Goal: Task Accomplishment & Management: Use online tool/utility

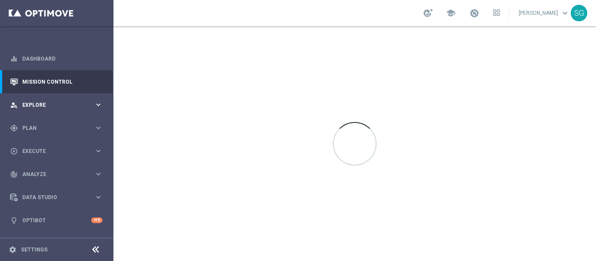
click at [37, 102] on div "person_search Explore" at bounding box center [52, 105] width 84 height 8
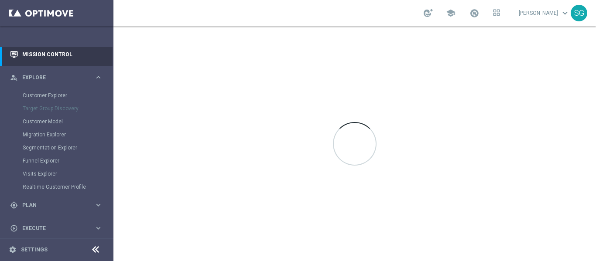
scroll to position [28, 0]
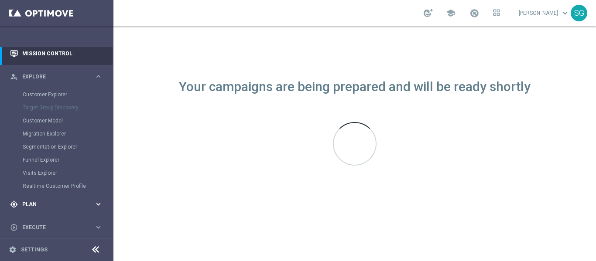
click at [42, 209] on div "gps_fixed Plan keyboard_arrow_right" at bounding box center [56, 204] width 112 height 23
click at [32, 144] on span "Templates" at bounding box center [54, 143] width 62 height 5
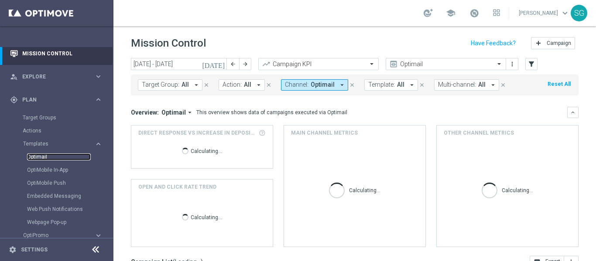
click at [45, 157] on link "Optimail" at bounding box center [59, 156] width 64 height 7
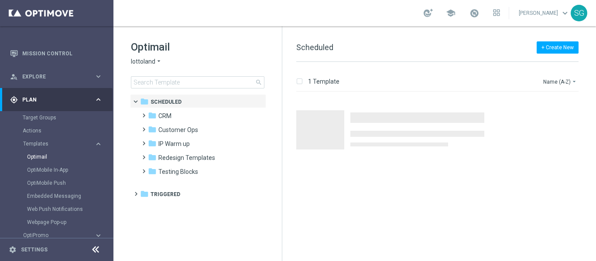
click at [148, 65] on span "lottoland" at bounding box center [143, 62] width 24 height 8
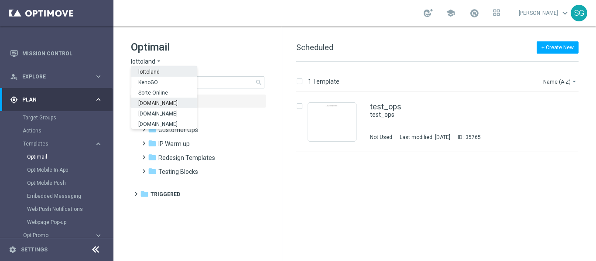
click at [0, 0] on span "[DOMAIN_NAME]" at bounding box center [0, 0] width 0 height 0
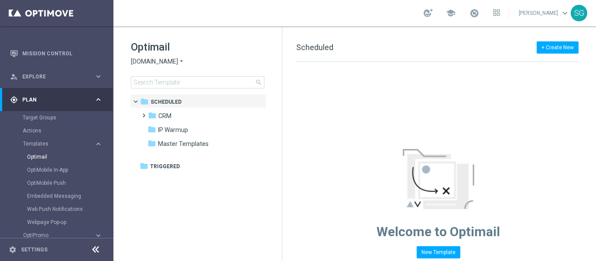
click at [97, 248] on icon at bounding box center [95, 250] width 10 height 10
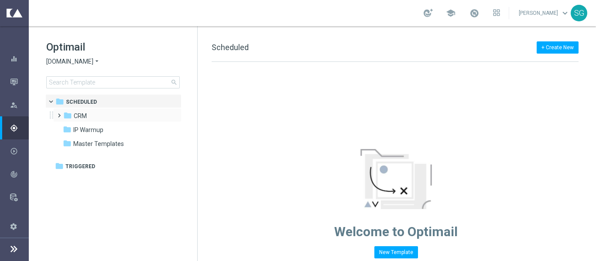
click at [59, 113] on span at bounding box center [57, 111] width 4 height 3
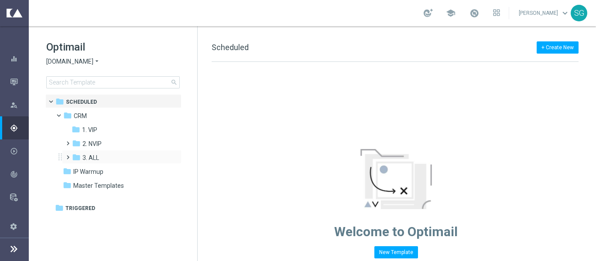
click at [68, 155] on span at bounding box center [66, 153] width 4 height 3
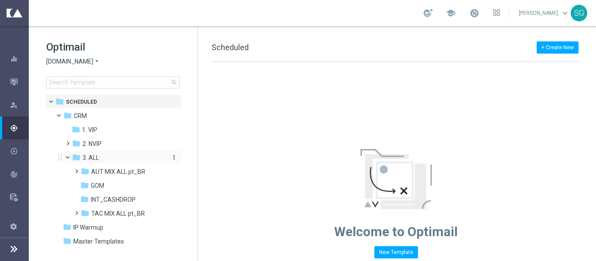
scroll to position [11, 0]
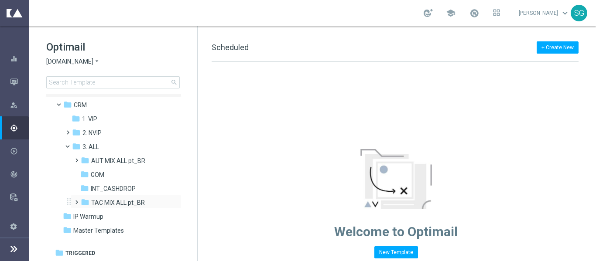
click at [77, 199] on span at bounding box center [75, 198] width 4 height 3
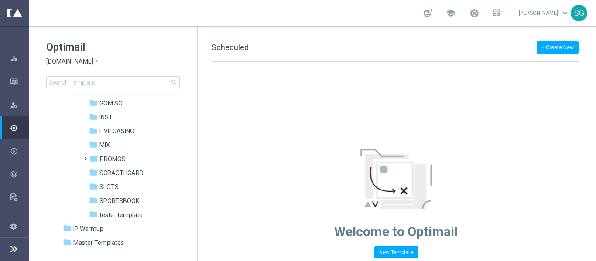
scroll to position [125, 0]
click at [120, 201] on span "SPORTSBOOK" at bounding box center [119, 201] width 40 height 8
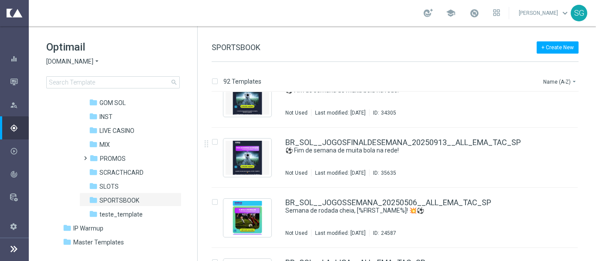
scroll to position [2310, 0]
click at [551, 140] on icon "file_copy" at bounding box center [553, 140] width 7 height 7
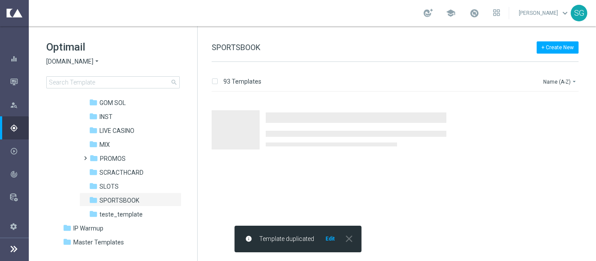
scroll to position [0, 0]
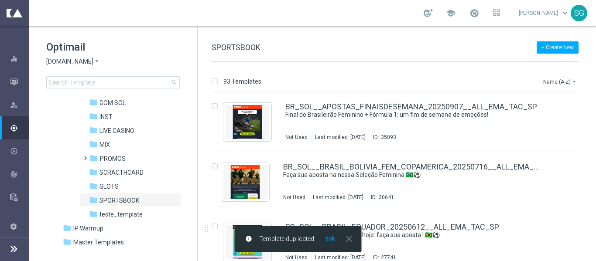
click at [332, 243] on div "info Template duplicated Edit close" at bounding box center [298, 239] width 127 height 27
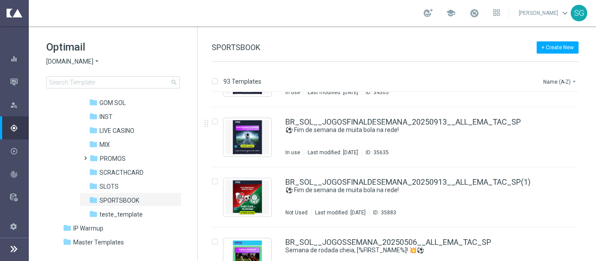
scroll to position [2346, 0]
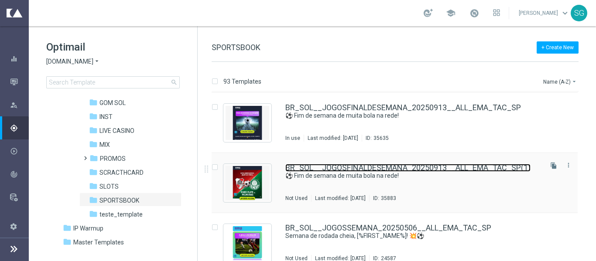
click at [327, 168] on link "BR_SOL__JOGOSFINALDESEMANA_20250913__ALL_EMA_TAC_SP(1)" at bounding box center [407, 168] width 245 height 8
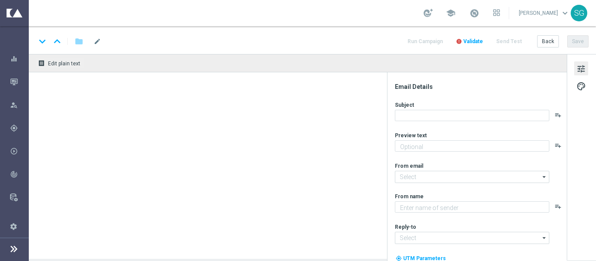
type textarea "Não perca tempo, [%FIRST_NAME%]!"
type textarea "Sorte Online [PERSON_NAME]"
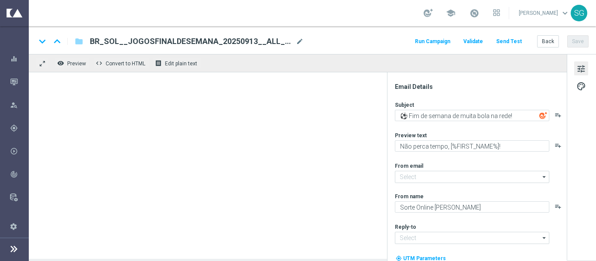
type input "[EMAIL_ADDRESS][DOMAIN_NAME]"
click at [168, 39] on span "BR_SOL__JOGOSFINALDESEMANA_20250913__ALL_EMA_TAC_SP(1)" at bounding box center [191, 41] width 202 height 10
click at [328, 48] on div "keyboard_arrow_down keyboard_arrow_up folder BR_SOL__JOGOSFINALDESEMANA_2025091…" at bounding box center [312, 40] width 567 height 28
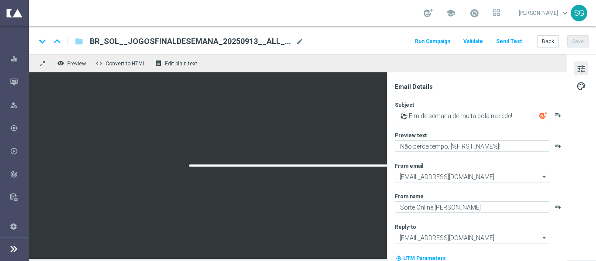
scroll to position [31, 0]
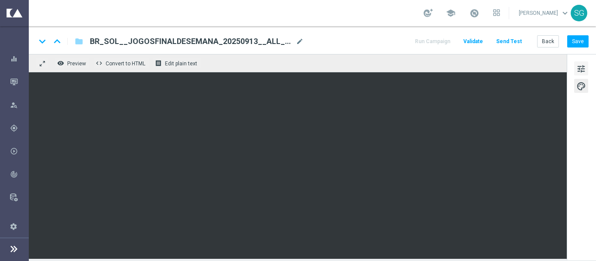
click at [581, 70] on span "tune" at bounding box center [581, 68] width 10 height 11
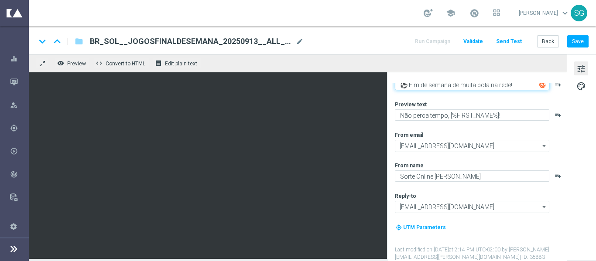
click at [457, 85] on textarea "⚽️ Fim de semana de muita bola na rede!" at bounding box center [472, 84] width 154 height 11
paste textarea "River Plate x Palmeiras nas Quartas da Libertadores"
click at [457, 85] on textarea "River Plate x Palmeiras nas Quartas da Libertadores!" at bounding box center [472, 84] width 154 height 11
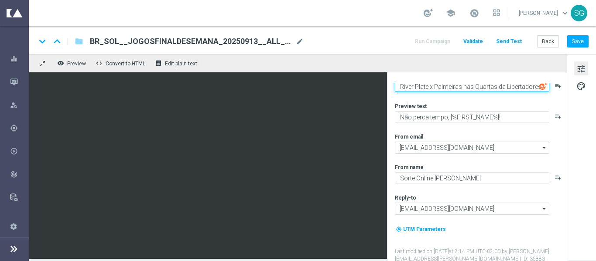
scroll to position [0, 0]
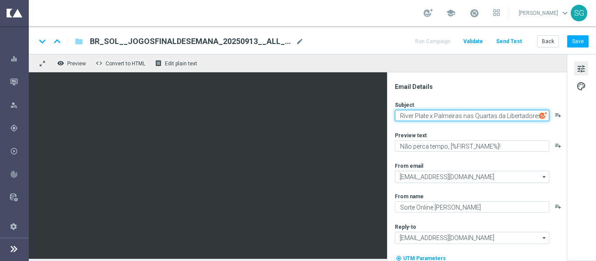
type textarea "River Plate x Palmeiras nas Quartas da Libertadores!"
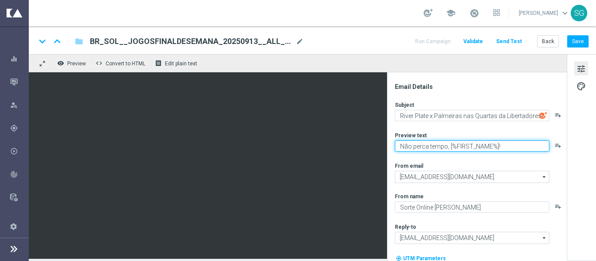
drag, startPoint x: 397, startPoint y: 145, endPoint x: 446, endPoint y: 149, distance: 49.0
click at [446, 149] on textarea "Não perca tempo, [%FIRST_NAME%]!" at bounding box center [472, 145] width 154 height 11
paste textarea "A Batalha Começou"
type textarea "A Batalha Começou, [%FIRST_NAME%]!"
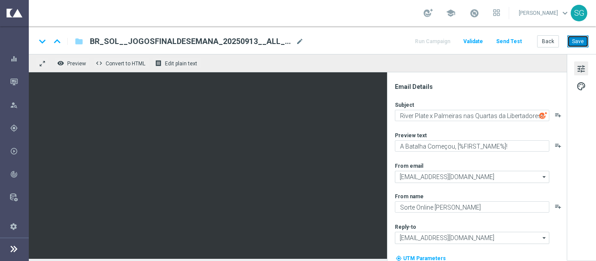
click at [581, 39] on button "Save" at bounding box center [577, 41] width 21 height 12
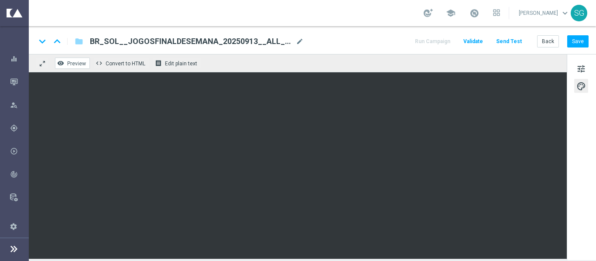
click at [71, 65] on span "Preview" at bounding box center [76, 64] width 19 height 6
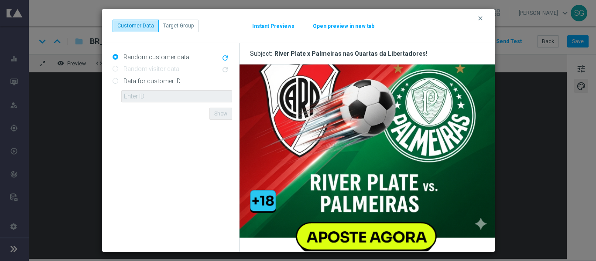
scroll to position [112, 0]
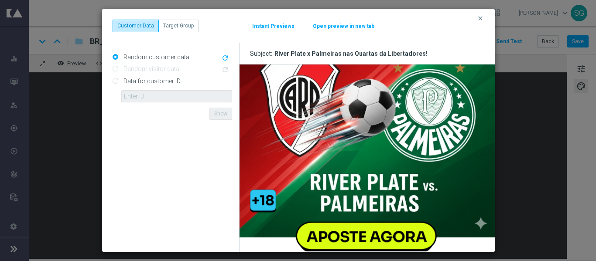
click at [336, 26] on button "Open preview in new tab" at bounding box center [343, 26] width 62 height 7
click at [483, 20] on icon "clear" at bounding box center [480, 18] width 7 height 7
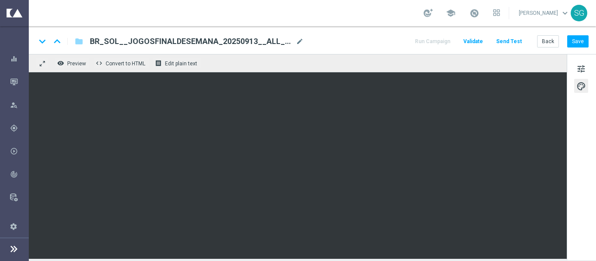
click at [383, 49] on div "keyboard_arrow_down keyboard_arrow_up folder BR_SOL__JOGOSFINALDESEMANA_2025091…" at bounding box center [312, 40] width 567 height 28
click at [379, 39] on div "keyboard_arrow_down keyboard_arrow_up folder BR_SOL__JOGOSFINALDESEMANA_2025091…" at bounding box center [312, 41] width 552 height 11
click at [367, 39] on div "keyboard_arrow_down keyboard_arrow_up folder BR_SOL__JOGOSFINALDESEMANA_2025091…" at bounding box center [312, 41] width 552 height 11
click at [381, 44] on div "keyboard_arrow_down keyboard_arrow_up folder BR_SOL__JOGOSFINALDESEMANA_2025091…" at bounding box center [312, 41] width 552 height 11
click at [371, 58] on div "remove_red_eye Preview code Convert to HTML receipt Edit plain text" at bounding box center [298, 63] width 538 height 18
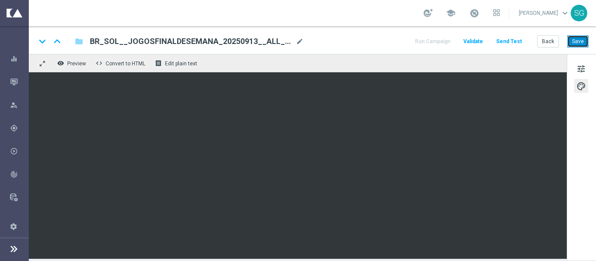
click at [578, 41] on button "Save" at bounding box center [577, 41] width 21 height 12
click at [583, 42] on button "Save" at bounding box center [577, 41] width 21 height 12
click at [568, 46] on button "Save" at bounding box center [577, 41] width 21 height 12
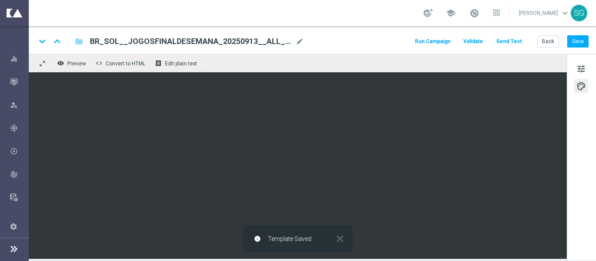
click at [499, 38] on button "Send Test" at bounding box center [508, 42] width 28 height 12
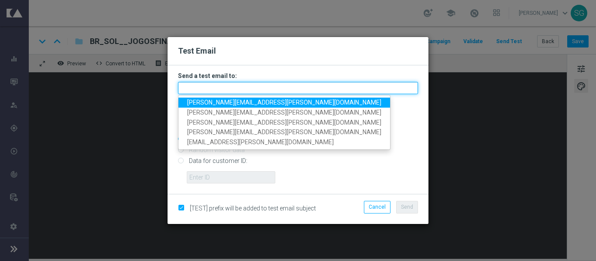
click at [289, 89] on input "text" at bounding box center [298, 88] width 240 height 12
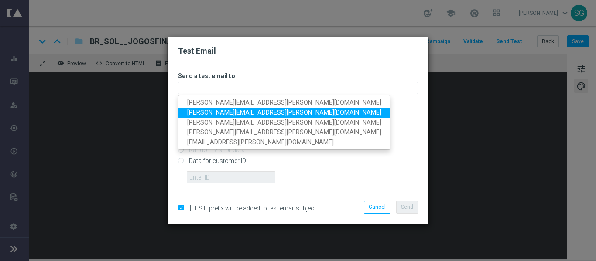
click at [249, 115] on span "[PERSON_NAME][EMAIL_ADDRESS][PERSON_NAME][DOMAIN_NAME]" at bounding box center [284, 112] width 194 height 7
type input "[PERSON_NAME][EMAIL_ADDRESS][PERSON_NAME][DOMAIN_NAME]"
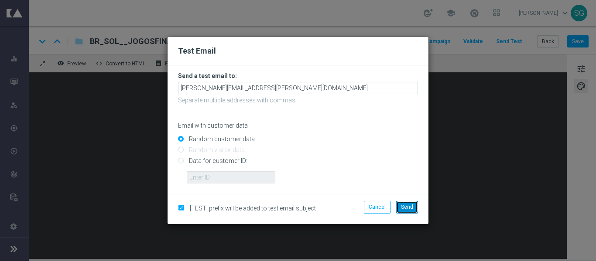
click at [400, 206] on button "Send" at bounding box center [407, 207] width 22 height 12
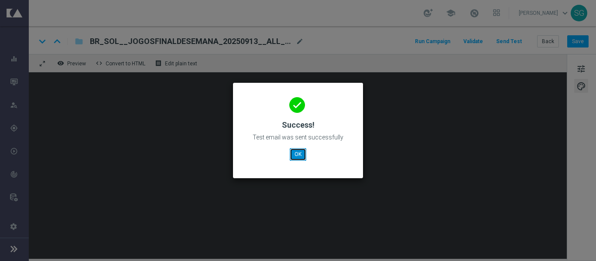
click at [299, 156] on button "OK" at bounding box center [297, 154] width 17 height 12
